Goal: Complete application form

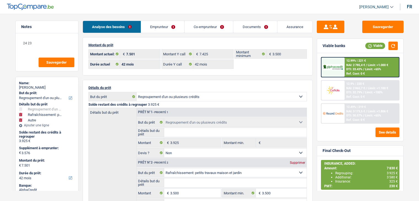
select select "refinancing"
select select "houseOrGarden"
select select "other"
select select "42"
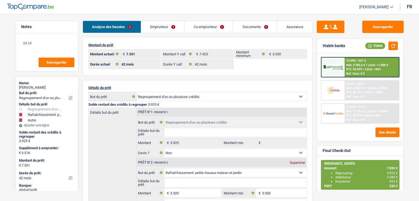
select select "42"
select select "refinancing"
select select "false"
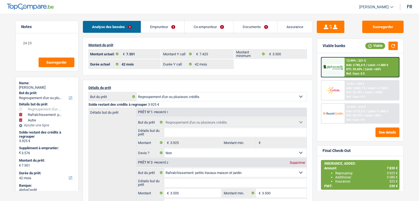
select select "houseOrGarden"
select select "false"
select select "other"
select select "42"
click at [245, 28] on link "Documents" at bounding box center [254, 27] width 43 height 12
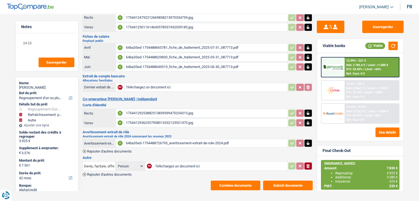
scroll to position [39, 0]
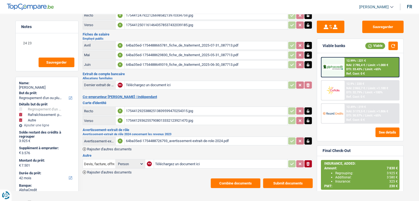
click at [169, 162] on input "Téléchargez un document ici" at bounding box center [220, 164] width 131 height 8
click at [0, 77] on main "Notes 24 23 Sauvegarder Name: Charles Pecis But du prêt: Confort maison: meuble…" at bounding box center [209, 85] width 419 height 231
click at [345, 18] on div "Sauvegarder Viable banks Viable 12.99% | 221 € NAI: 2 785,4 € / Limit: >1.000 €…" at bounding box center [359, 85] width 95 height 206
click at [0, 43] on main "Notes 24 23 Sauvegarder Name: Charles Pecis But du prêt: Confort maison: meuble…" at bounding box center [209, 85] width 419 height 231
click at [9, 52] on main "Notes 24 23 Sauvegarder Name: Charles Pecis But du prêt: Confort maison: meuble…" at bounding box center [209, 85] width 419 height 231
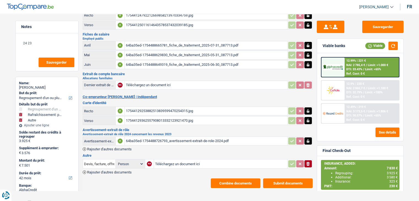
click at [175, 166] on div "Devis, facture, offre, bon de commande Person Emprunteur Co-emprunteur NA Téléc…" at bounding box center [198, 166] width 230 height 16
click at [179, 160] on input "Téléchargez un document ici" at bounding box center [220, 164] width 131 height 8
click at [166, 163] on input "Téléchargez un document ici" at bounding box center [220, 164] width 131 height 8
type input "C:\fakepath\cb.jpg"
click at [98, 161] on input "Devis, facture, offre, bon de commande" at bounding box center [99, 163] width 30 height 9
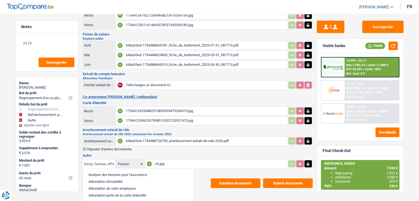
click at [96, 159] on input "Devis, facture, offre, bon de commande" at bounding box center [99, 163] width 30 height 9
type input "Devis, fbacture, offre, bon de commande"
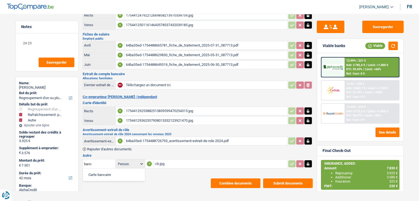
click at [101, 173] on li "Carte bancaire" at bounding box center [114, 174] width 56 height 7
type input "Carte bancaire"
click at [277, 178] on button "Submit documents" at bounding box center [288, 183] width 50 height 10
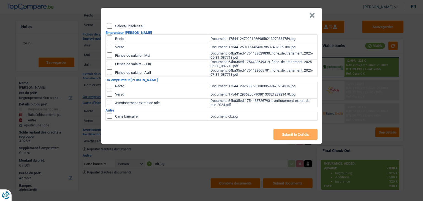
click at [313, 15] on button "×" at bounding box center [312, 16] width 6 height 6
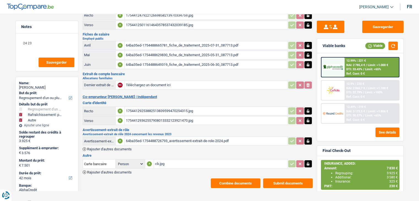
click at [121, 170] on span "Rajouter d'autres documents" at bounding box center [109, 172] width 45 height 4
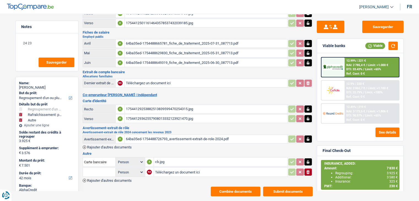
scroll to position [41, 0]
click at [164, 135] on div "64ba35ed-1754488726793_avertissement-extrait-de-role-2024.pdf" at bounding box center [206, 139] width 160 height 8
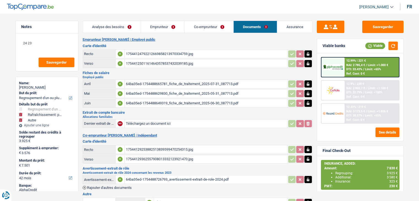
click at [157, 102] on div "64ba35ed-1754488649319_fiche_de_traitement_2025-06-30_087713.pdf" at bounding box center [206, 103] width 160 height 8
drag, startPoint x: 87, startPoint y: 17, endPoint x: 89, endPoint y: 18, distance: 2.8
click at [89, 18] on main "Notes 24 23 Sauvegarder Name: Charles Pecis But du prêt: Confort maison: meuble…" at bounding box center [209, 128] width 419 height 241
click at [19, 9] on img at bounding box center [30, 7] width 47 height 7
drag, startPoint x: 24, startPoint y: 10, endPoint x: 26, endPoint y: 7, distance: 3.3
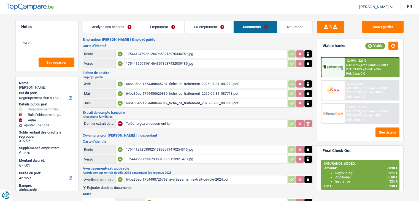
click at [24, 10] on header "Isabel Lopes Se déconnecter fr" at bounding box center [209, 7] width 419 height 14
click at [394, 23] on button "Sauvegarder" at bounding box center [382, 27] width 41 height 12
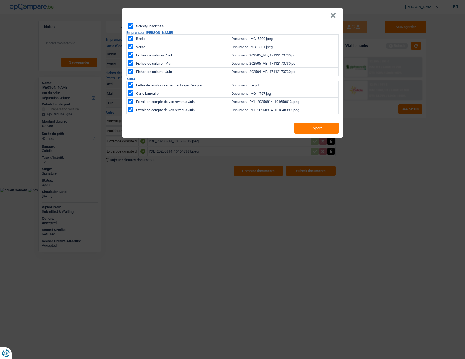
select select "carRepair"
select select "42"
click at [331, 16] on button "×" at bounding box center [333, 16] width 6 height 6
